Goal: Task Accomplishment & Management: Manage account settings

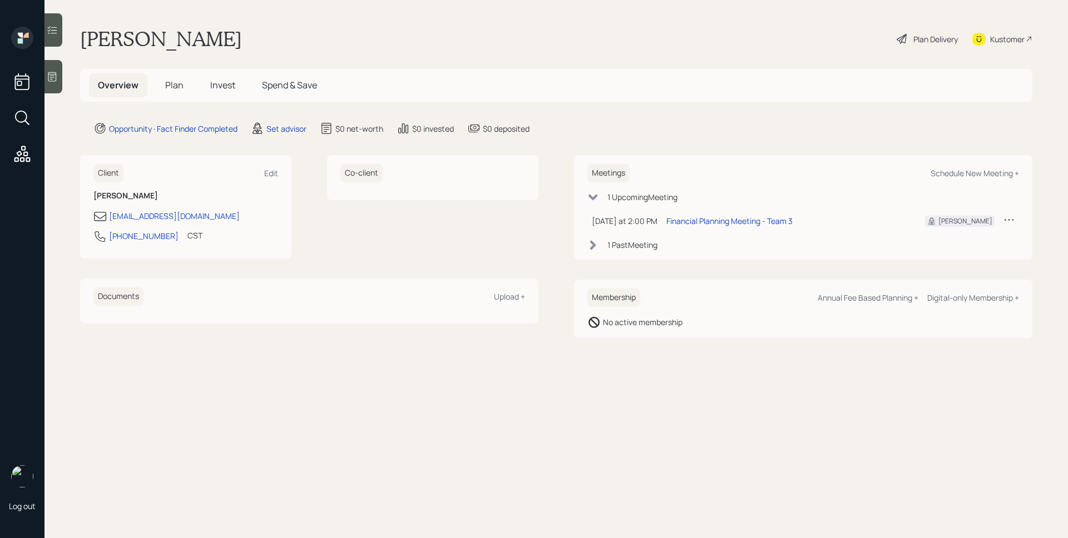
click at [288, 134] on div "Set advisor" at bounding box center [279, 128] width 56 height 13
click at [288, 131] on div "Set advisor" at bounding box center [286, 129] width 40 height 12
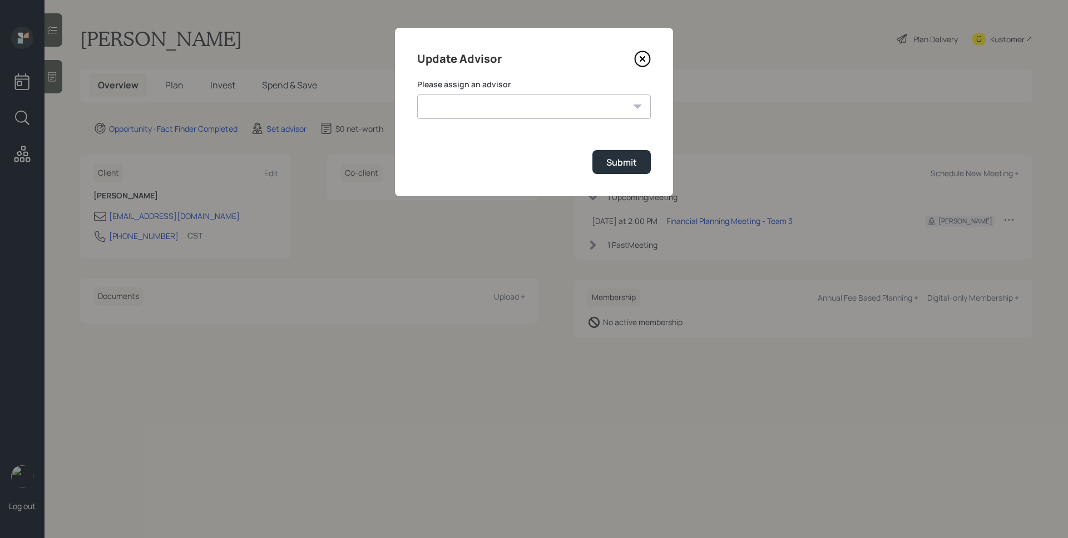
click at [573, 107] on select "[PERSON_NAME] [PERSON_NAME] End [PERSON_NAME] [PERSON_NAME] [PERSON_NAME] [PERS…" at bounding box center [534, 107] width 234 height 24
